Goal: Information Seeking & Learning: Learn about a topic

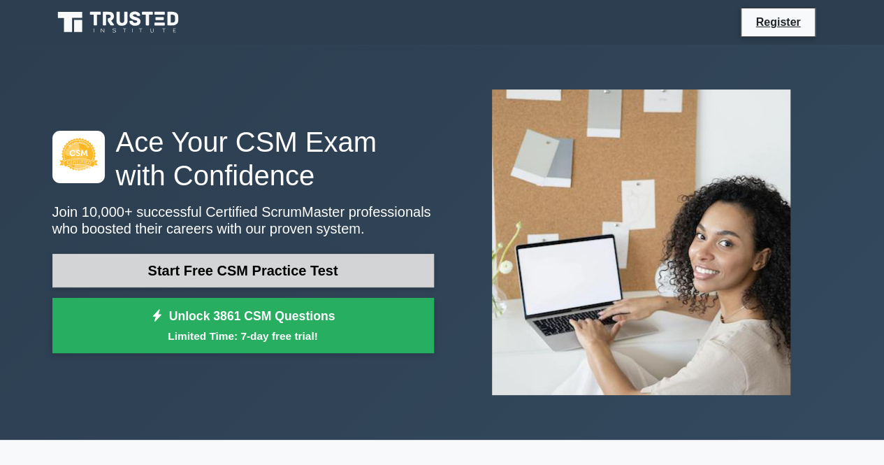
click at [319, 266] on link "Start Free CSM Practice Test" at bounding box center [243, 271] width 382 height 34
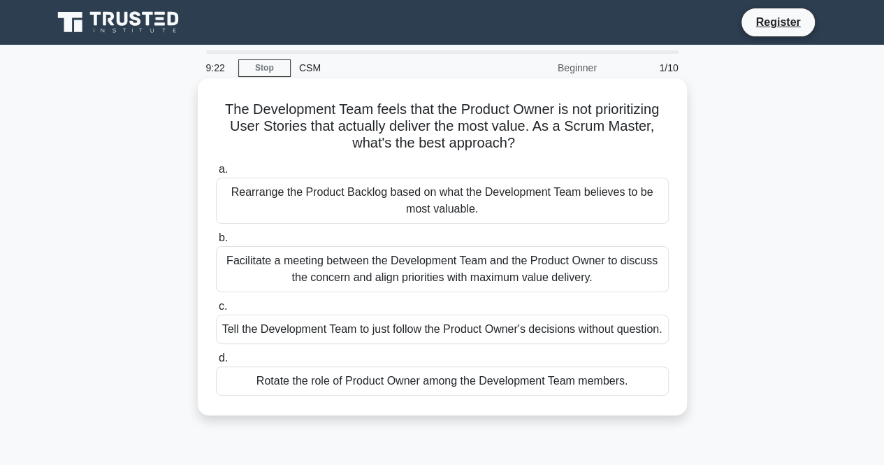
click at [570, 264] on div "Facilitate a meeting between the Development Team and the Product Owner to disc…" at bounding box center [442, 269] width 453 height 46
click at [216, 242] on input "b. Facilitate a meeting between the Development Team and the Product Owner to d…" at bounding box center [216, 237] width 0 height 9
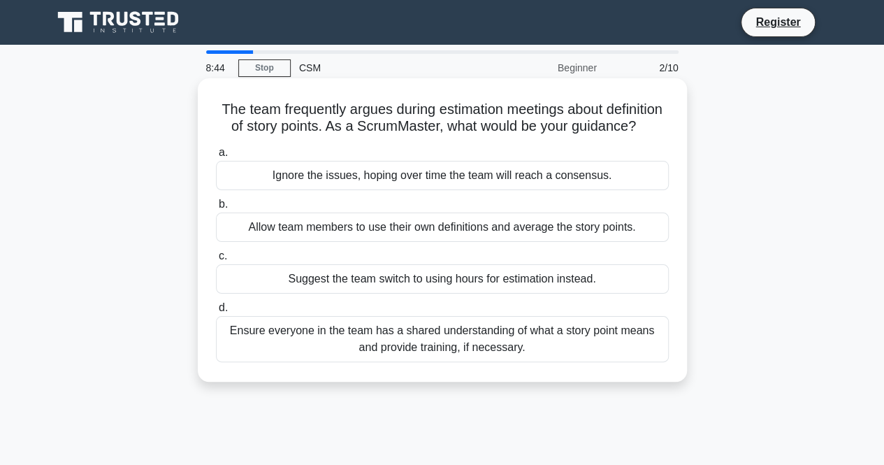
click at [531, 358] on div "Ensure everyone in the team has a shared understanding of what a story point me…" at bounding box center [442, 339] width 453 height 46
click at [216, 312] on input "d. Ensure everyone in the team has a shared understanding of what a story point…" at bounding box center [216, 307] width 0 height 9
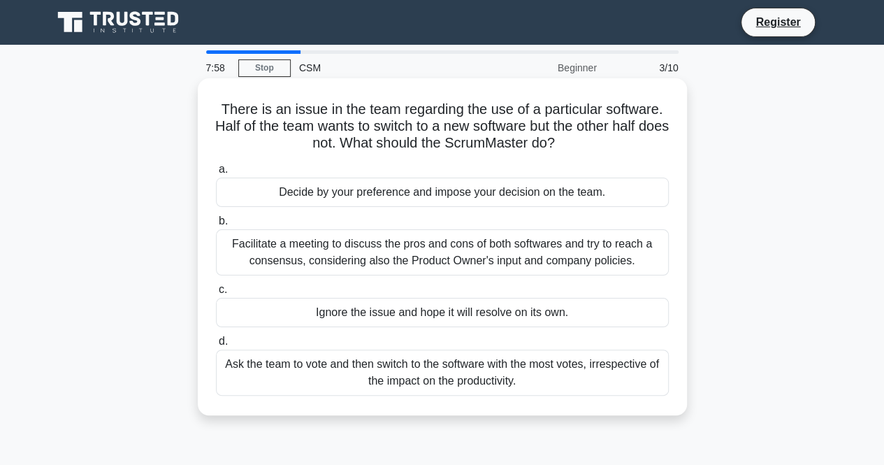
click at [502, 259] on div "Facilitate a meeting to discuss the pros and cons of both softwares and try to …" at bounding box center [442, 252] width 453 height 46
click at [216, 226] on input "b. Facilitate a meeting to discuss the pros and cons of both softwares and try …" at bounding box center [216, 221] width 0 height 9
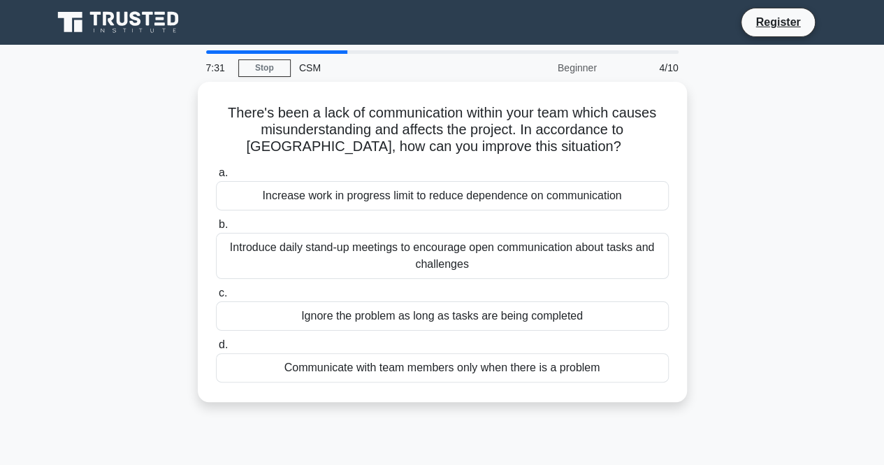
click at [502, 259] on div "Introduce daily stand-up meetings to encourage open communication about tasks a…" at bounding box center [442, 256] width 453 height 46
click at [216, 229] on input "b. Introduce daily stand-up meetings to encourage open communication about task…" at bounding box center [216, 224] width 0 height 9
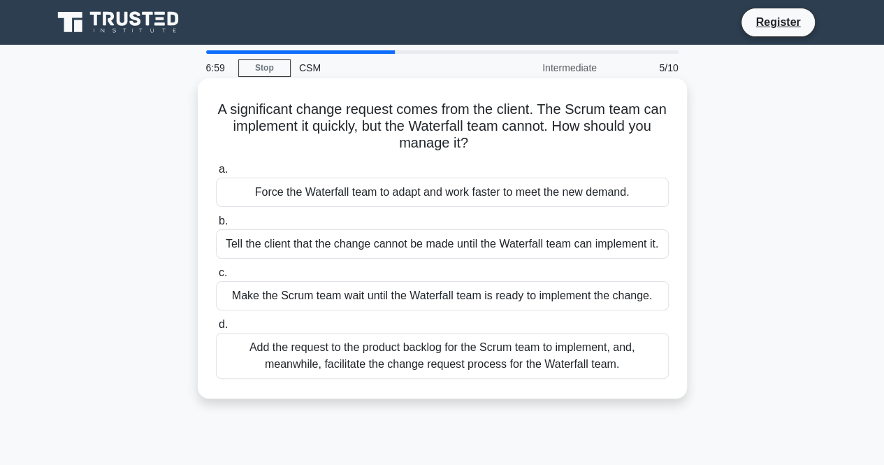
click at [423, 363] on div "Add the request to the product backlog for the Scrum team to implement, and, me…" at bounding box center [442, 356] width 453 height 46
click at [216, 329] on input "d. Add the request to the product backlog for the Scrum team to implement, and,…" at bounding box center [216, 324] width 0 height 9
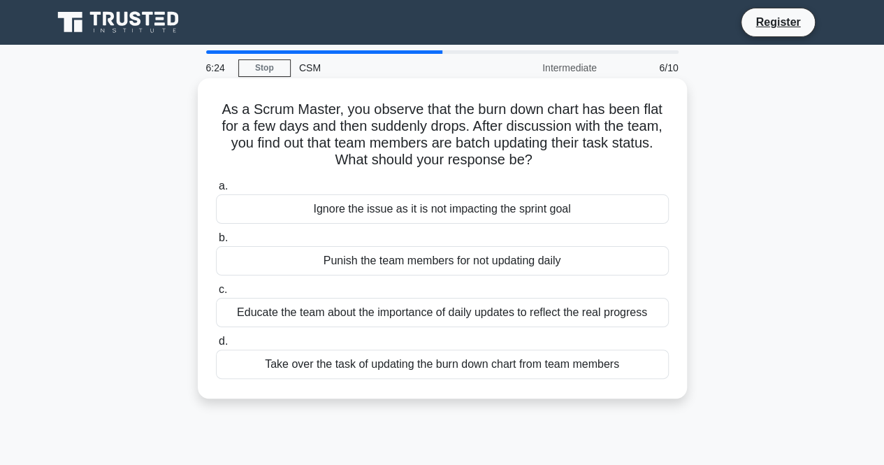
click at [425, 310] on div "Educate the team about the importance of daily updates to reflect the real prog…" at bounding box center [442, 312] width 453 height 29
click at [216, 294] on input "c. Educate the team about the importance of daily updates to reflect the real p…" at bounding box center [216, 289] width 0 height 9
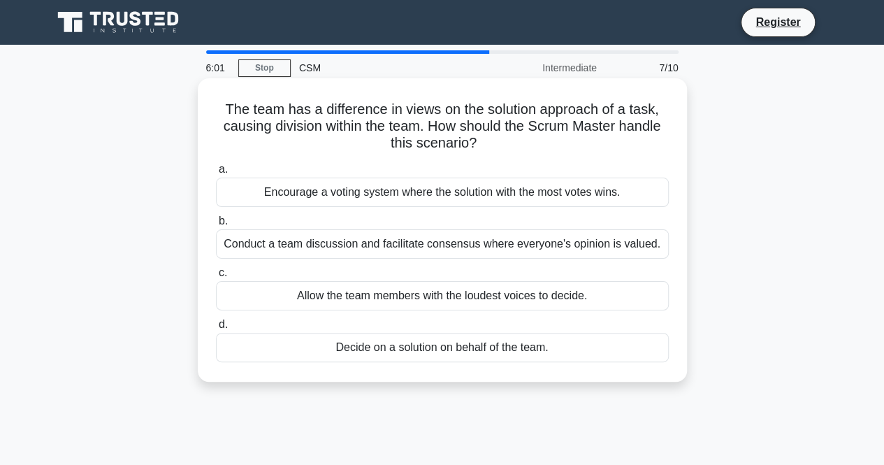
click at [405, 318] on label "d. Decide on a solution on behalf of the team." at bounding box center [442, 339] width 453 height 46
click at [216, 320] on input "d. Decide on a solution on behalf of the team." at bounding box center [216, 324] width 0 height 9
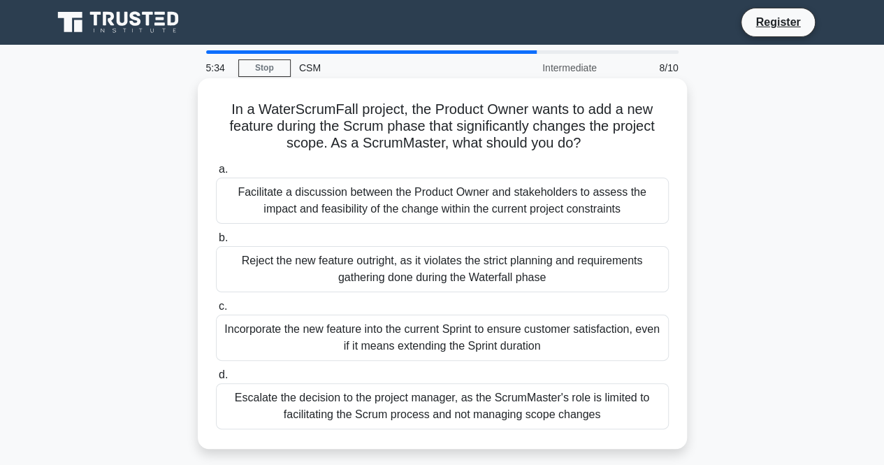
click at [407, 209] on div "Facilitate a discussion between the Product Owner and stakeholders to assess th…" at bounding box center [442, 201] width 453 height 46
click at [216, 174] on input "a. Facilitate a discussion between the Product Owner and stakeholders to assess…" at bounding box center [216, 169] width 0 height 9
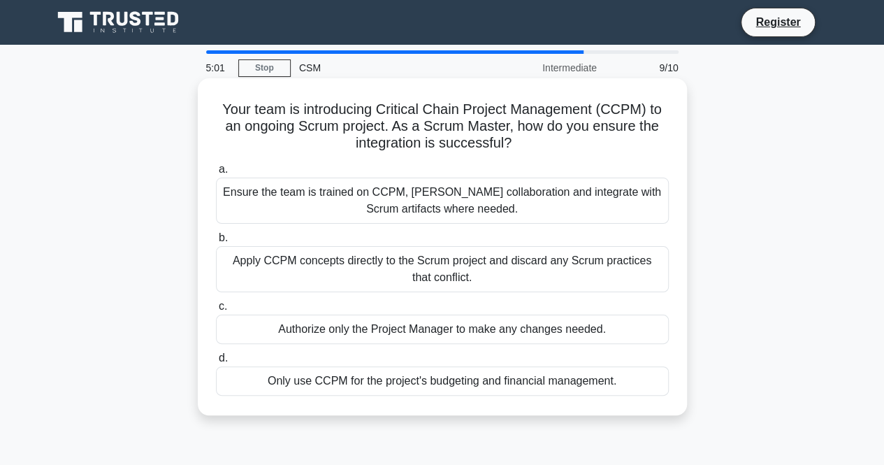
drag, startPoint x: 407, startPoint y: 209, endPoint x: 380, endPoint y: 187, distance: 34.3
click at [380, 187] on div "Ensure the team is trained on CCPM, foster collaboration and integrate with Scr…" at bounding box center [442, 201] width 453 height 46
click at [216, 174] on input "a. Ensure the team is trained on CCPM, foster collaboration and integrate with …" at bounding box center [216, 169] width 0 height 9
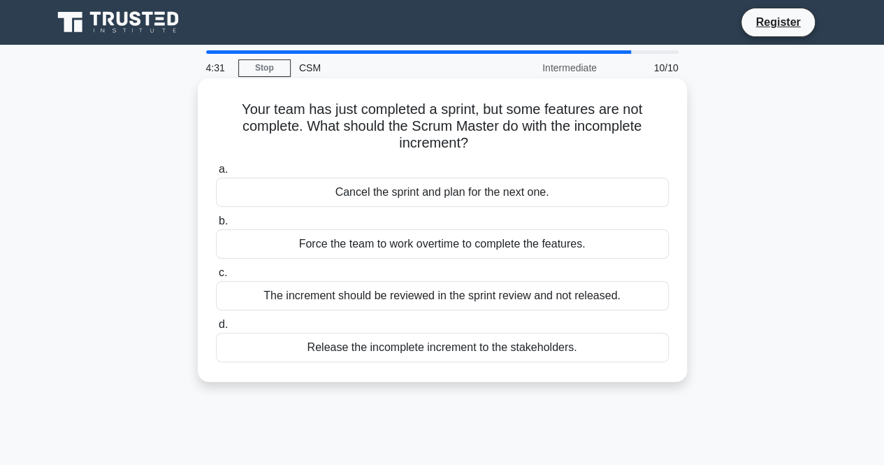
click at [382, 298] on div "The increment should be reviewed in the sprint review and not released." at bounding box center [442, 295] width 453 height 29
click at [216, 277] on input "c. The increment should be reviewed in the sprint review and not released." at bounding box center [216, 272] width 0 height 9
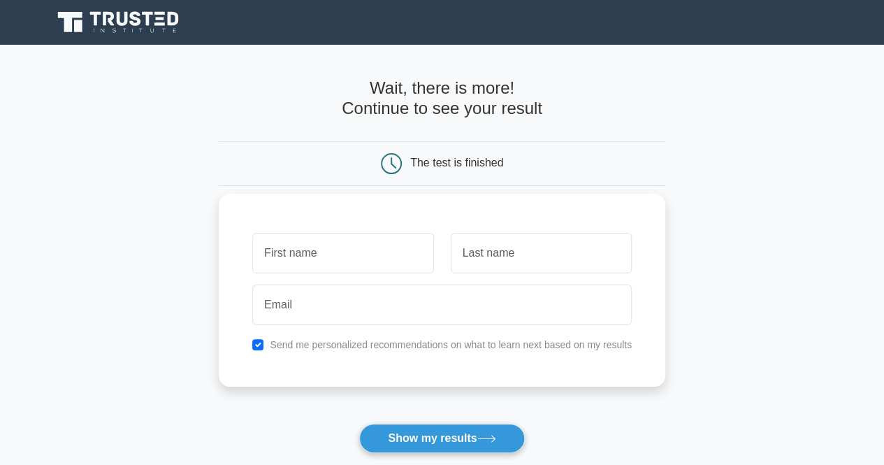
click at [352, 247] on input "text" at bounding box center [342, 253] width 181 height 41
type input "[PERSON_NAME]"
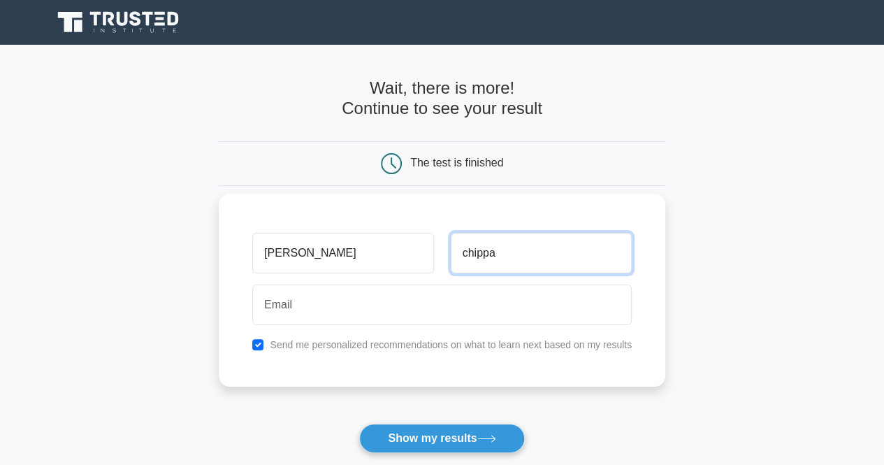
type input "chippa"
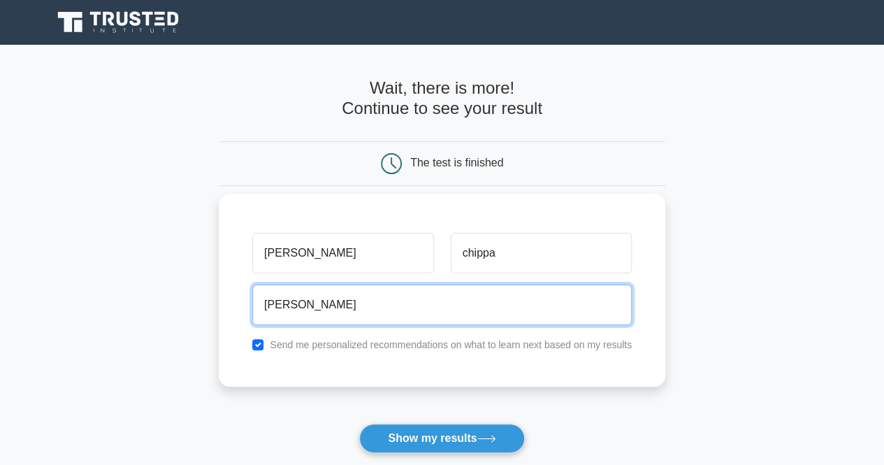
type input "truptibet@gmail.com"
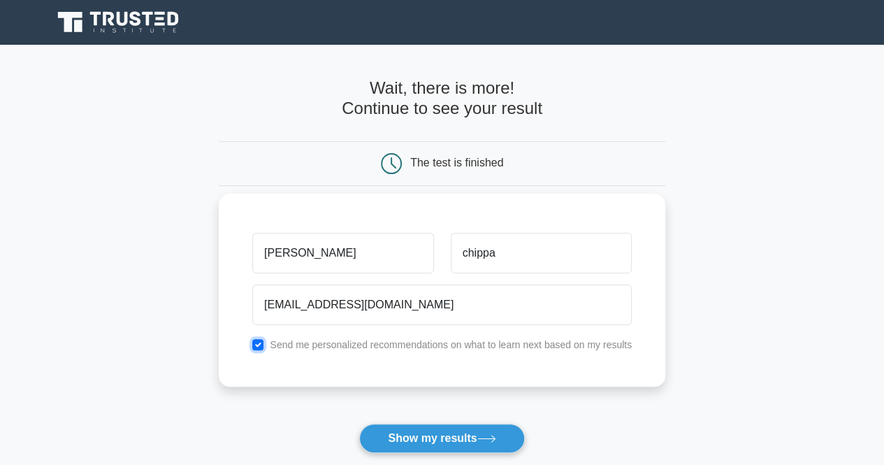
click at [256, 348] on input "checkbox" at bounding box center [257, 344] width 11 height 11
checkbox input "false"
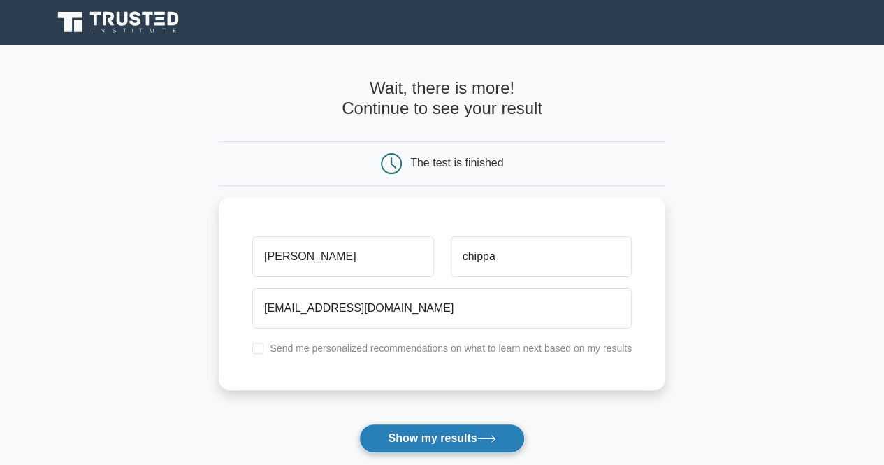
click at [445, 438] on button "Show my results" at bounding box center [441, 437] width 165 height 29
